Goal: Find specific page/section

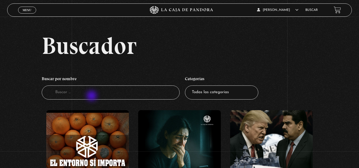
click at [92, 96] on input "Buscador" at bounding box center [111, 92] width 138 height 14
type input "11:11"
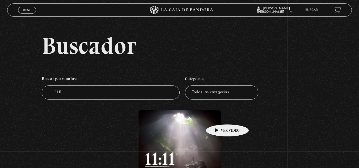
scroll to position [80, 0]
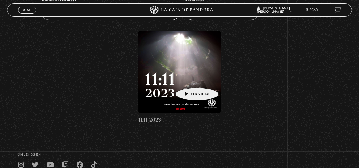
click at [189, 80] on figure at bounding box center [179, 72] width 83 height 83
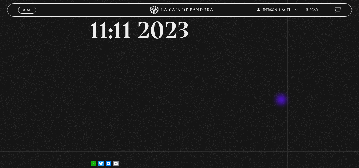
scroll to position [27, 0]
